Goal: Task Accomplishment & Management: Manage account settings

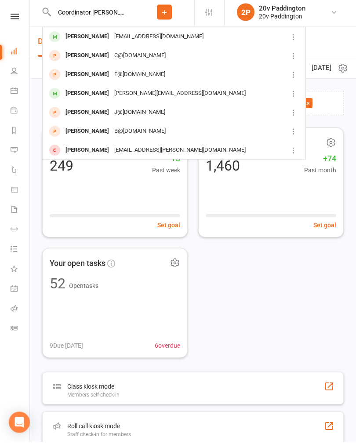
type input "Coordinator [PERSON_NAME]"
click at [152, 43] on div "[PERSON_NAME] van Rensburg [EMAIL_ADDRESS][DOMAIN_NAME]" at bounding box center [164, 39] width 242 height 18
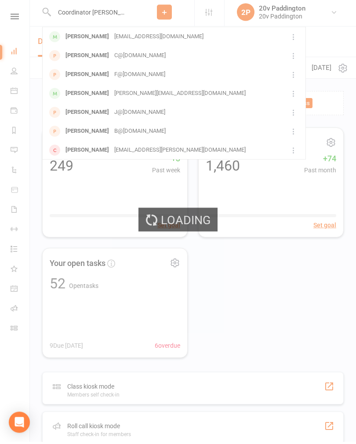
scroll to position [3, 0]
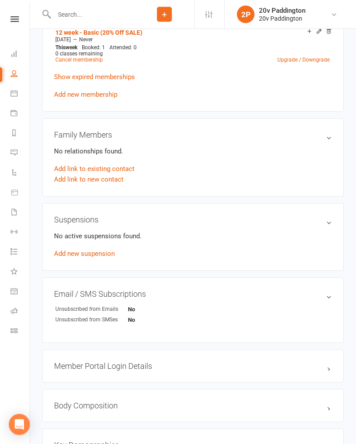
scroll to position [490, 0]
click at [104, 255] on link "Add new suspension" at bounding box center [84, 254] width 61 height 8
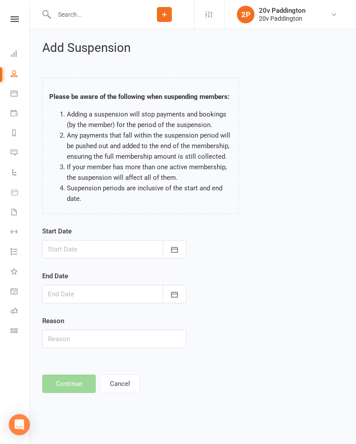
click at [103, 247] on div at bounding box center [114, 249] width 144 height 18
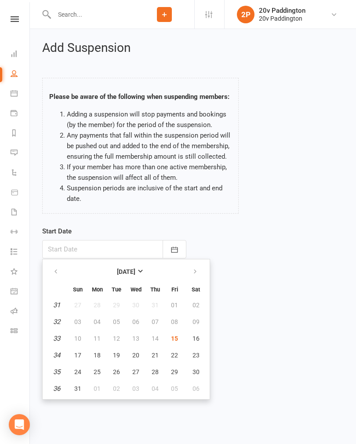
click at [81, 352] on span "17" at bounding box center [77, 355] width 7 height 7
type input "[DATE]"
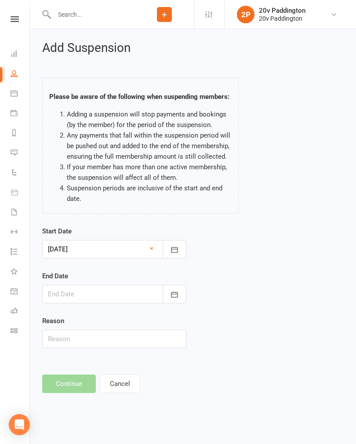
click at [117, 296] on div at bounding box center [114, 294] width 144 height 18
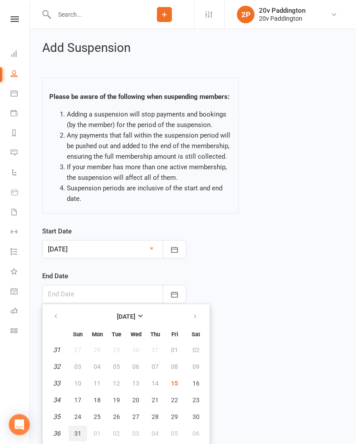
click at [79, 440] on button "31" at bounding box center [78, 434] width 18 height 16
type input "[DATE]"
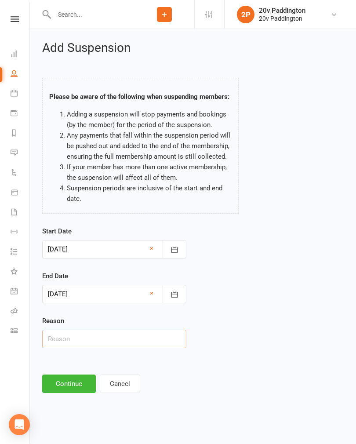
click at [105, 338] on input "text" at bounding box center [114, 339] width 144 height 18
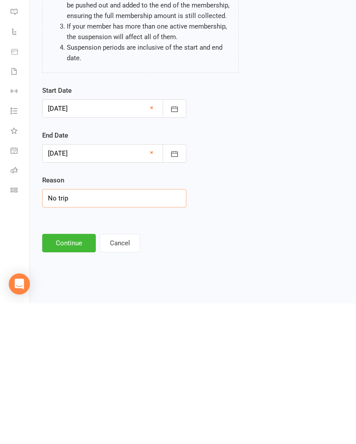
type input "No trip"
click at [77, 375] on button "Continue" at bounding box center [69, 384] width 54 height 18
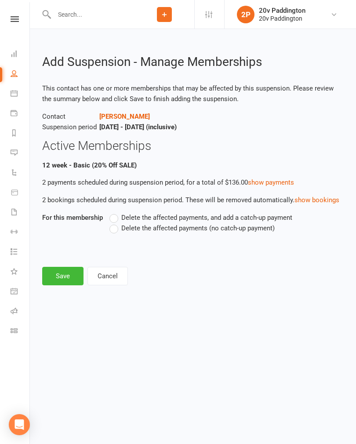
click at [130, 231] on span "Delete the affected payments (no catch-up payment)" at bounding box center [198, 227] width 154 height 9
click at [115, 223] on input "Delete the affected payments (no catch-up payment)" at bounding box center [113, 223] width 6 height 0
click at [67, 272] on button "Save" at bounding box center [62, 276] width 41 height 18
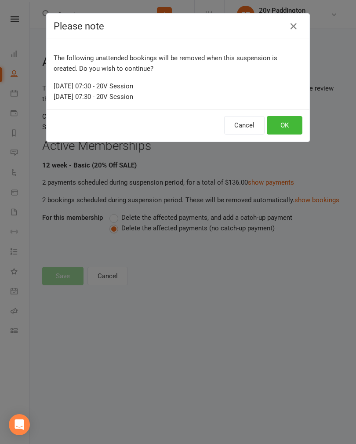
click at [286, 117] on button "OK" at bounding box center [285, 125] width 36 height 18
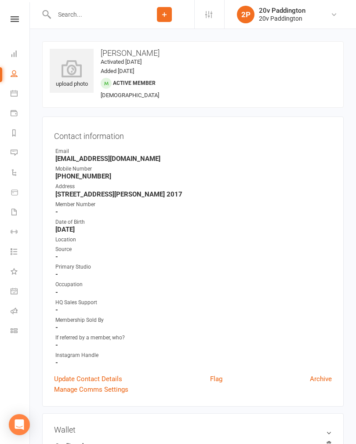
click at [22, 147] on link "Messages 3" at bounding box center [21, 154] width 20 height 20
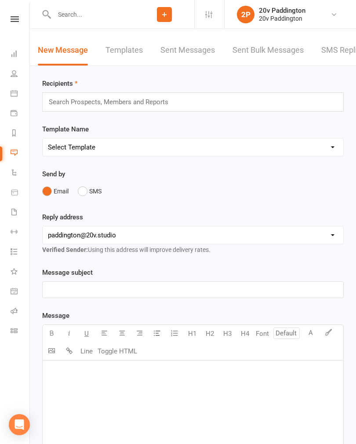
click at [343, 57] on link "SMS Replies 3" at bounding box center [348, 50] width 53 height 30
